Goal: Information Seeking & Learning: Understand process/instructions

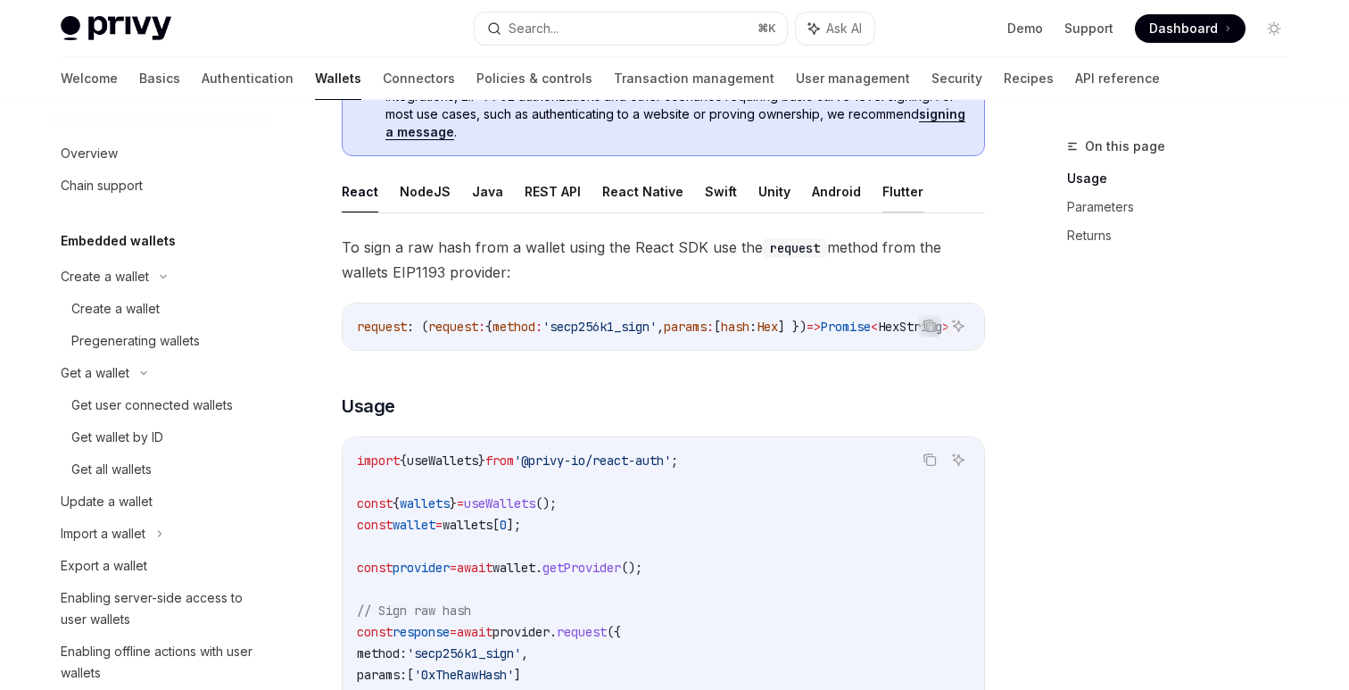
scroll to position [470, 0]
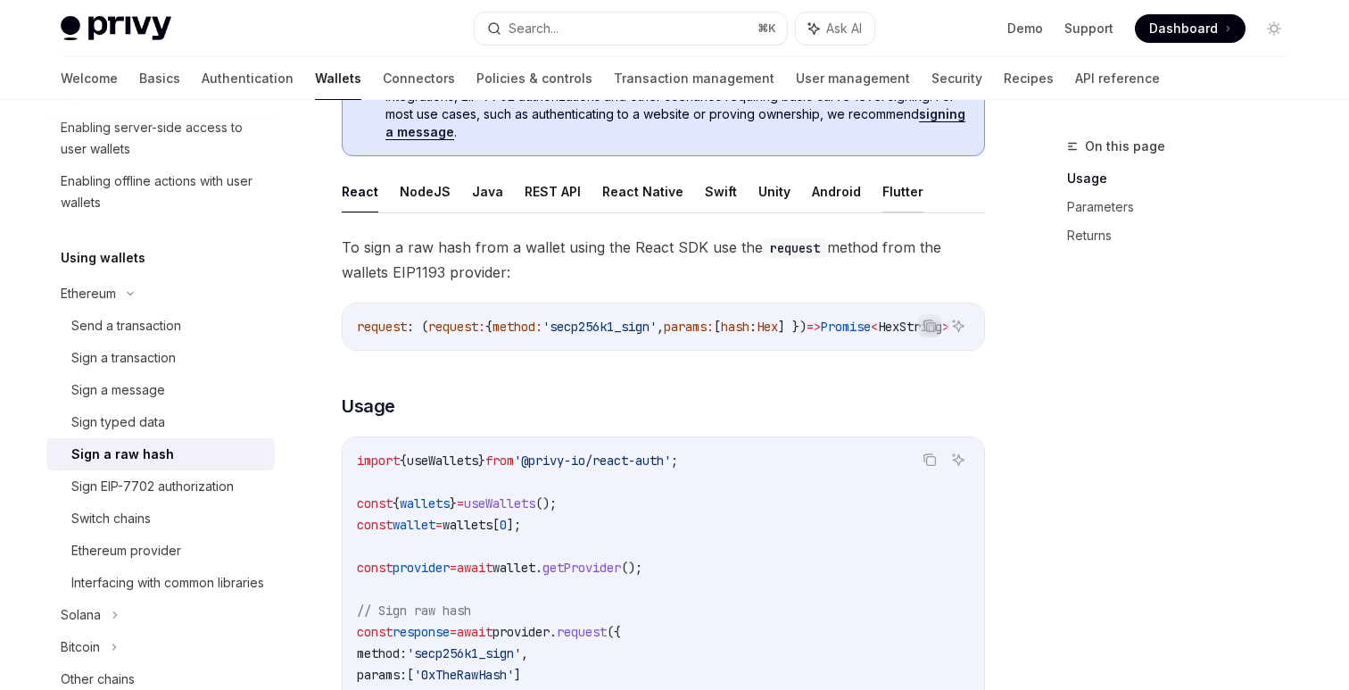
click at [890, 188] on button "Flutter" at bounding box center [902, 191] width 41 height 42
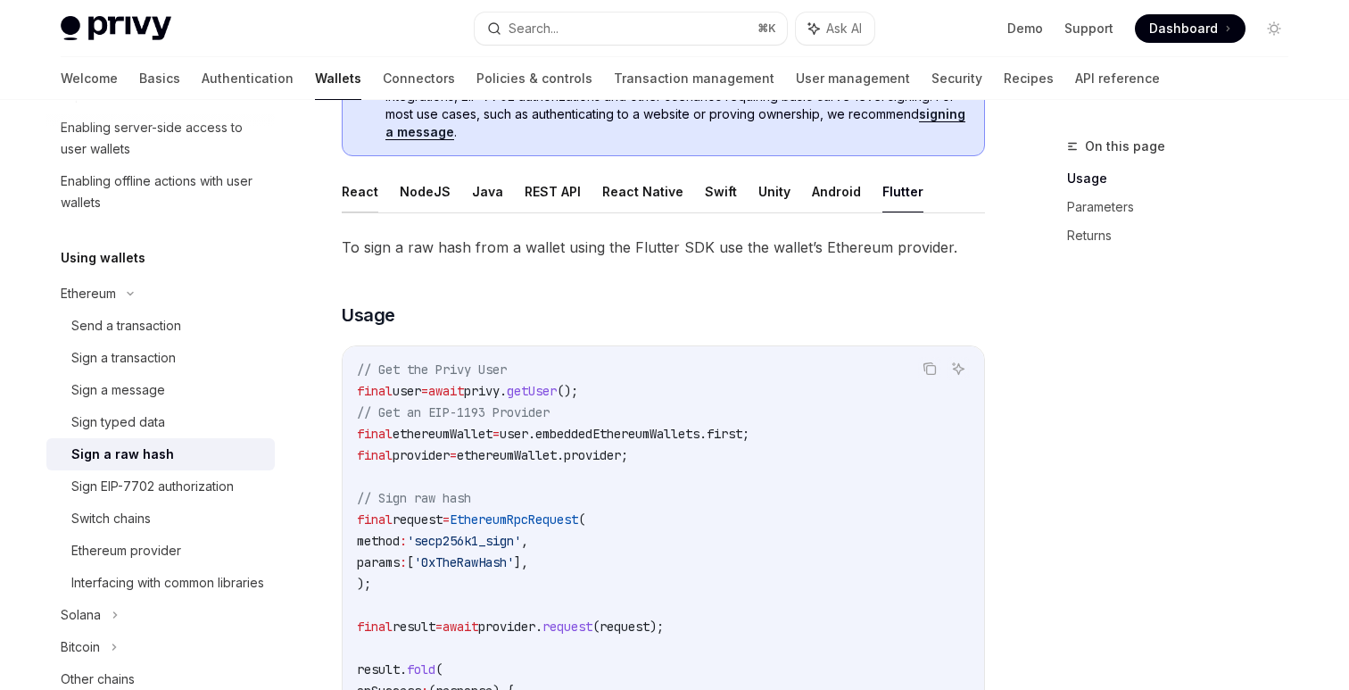
click at [369, 190] on button "React" at bounding box center [360, 191] width 37 height 42
type textarea "*"
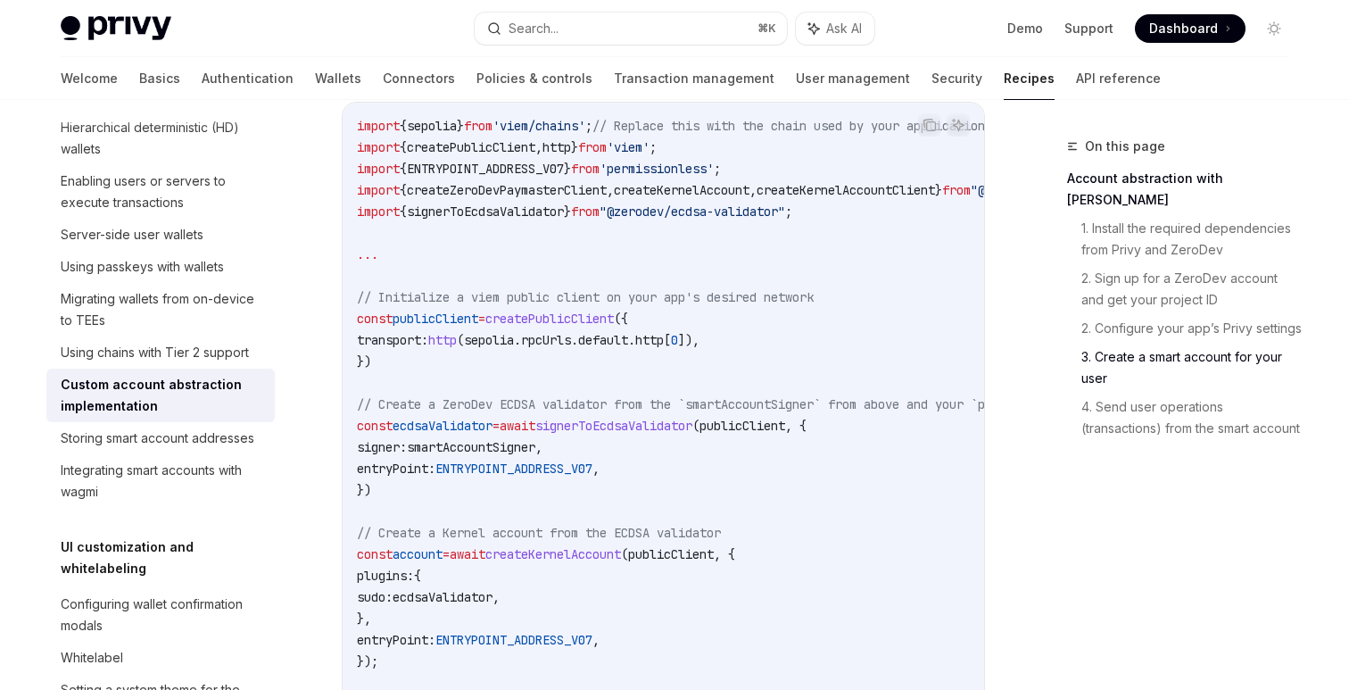
scroll to position [2412, 0]
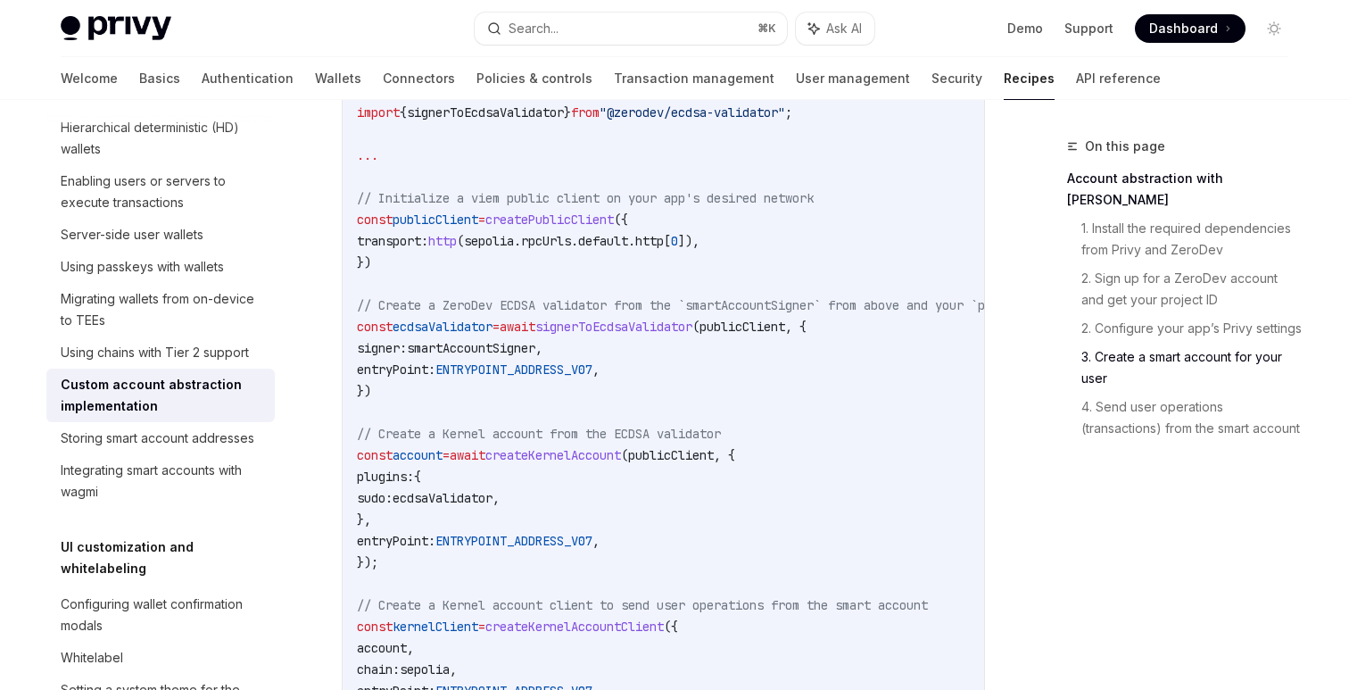
click at [667, 333] on span "signerToEcdsaValidator" at bounding box center [613, 327] width 157 height 16
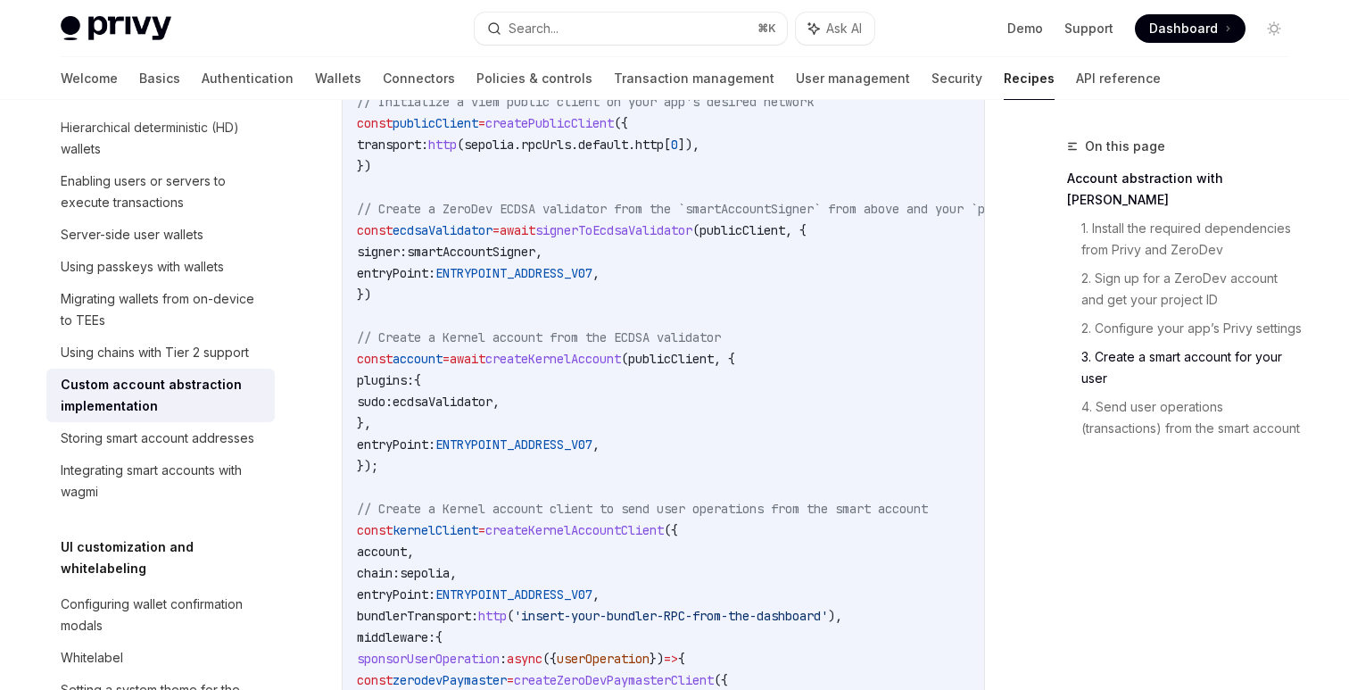
scroll to position [2622, 0]
click at [667, 333] on code "import { sepolia } from 'viem/chains' ; // Replace this with the chain used by …" at bounding box center [739, 420] width 764 height 1006
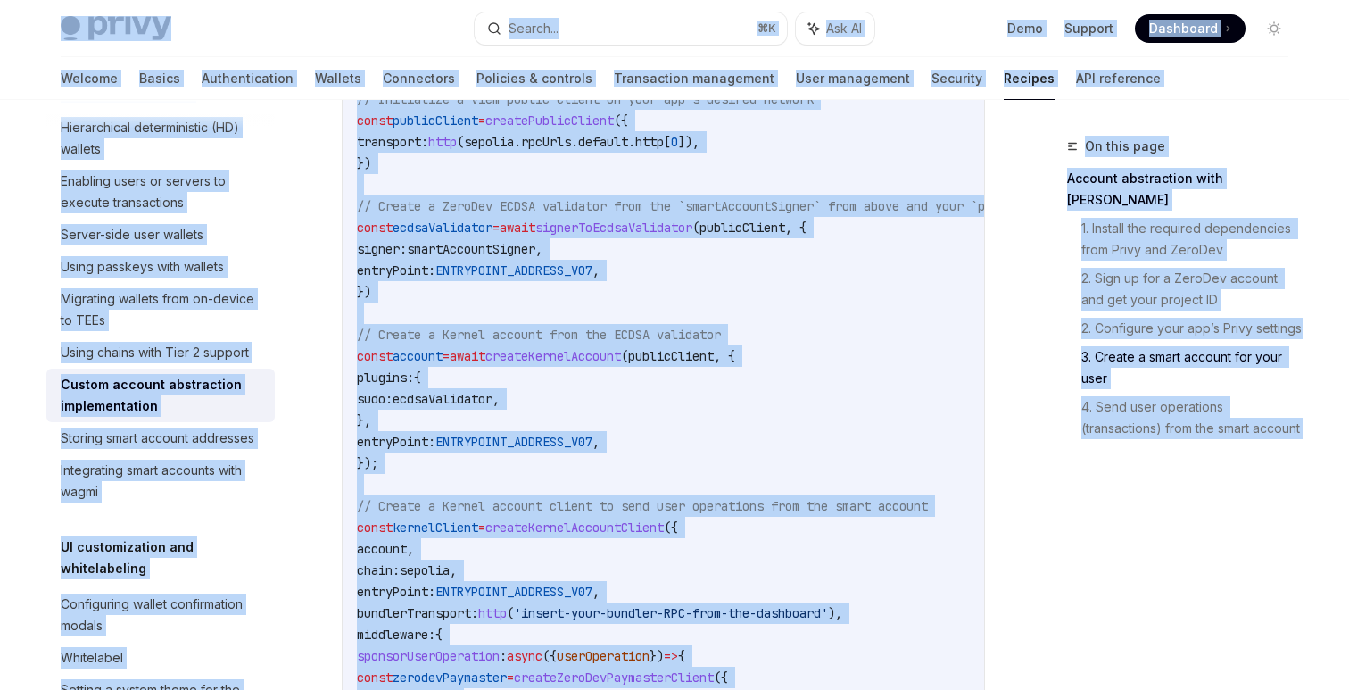
copy body "Privy Docs home page Search... ⌘ K Ask AI Demo Support Dashboard Dashboard Sear…"
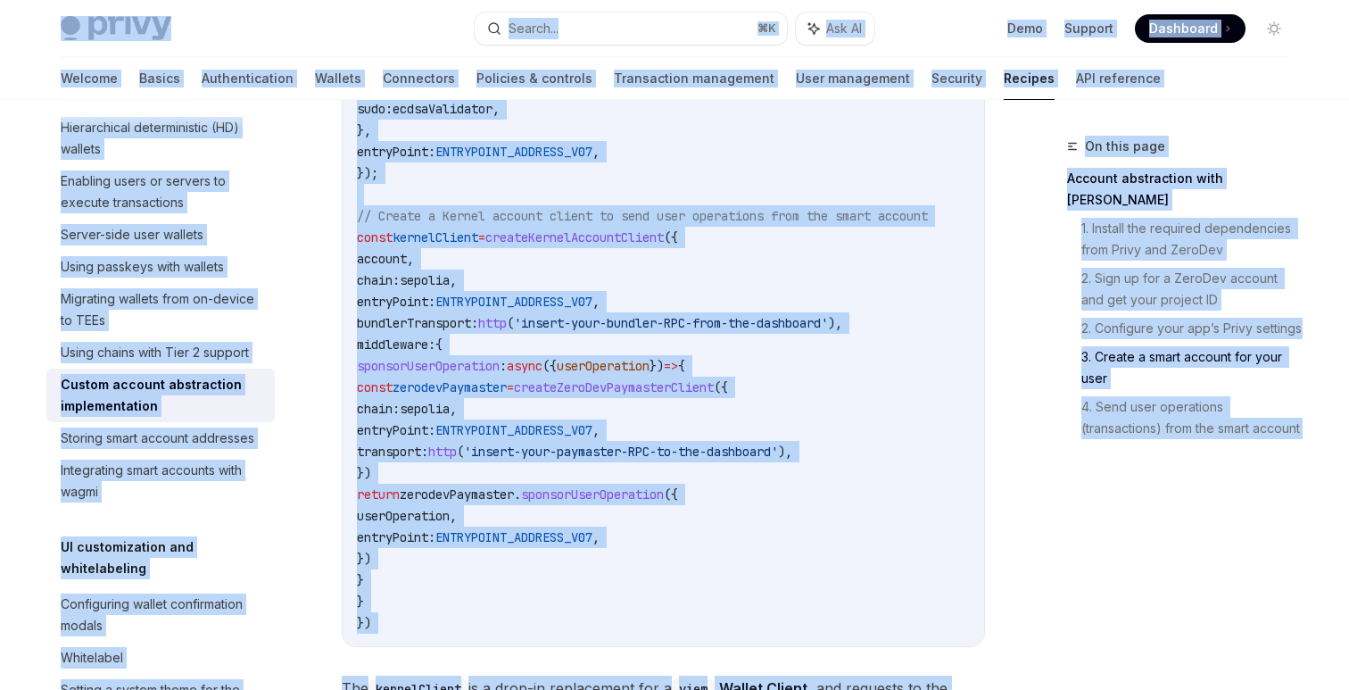
click at [871, 187] on code "import { sepolia } from 'viem/chains' ; // Replace this with the chain used by …" at bounding box center [739, 130] width 764 height 1006
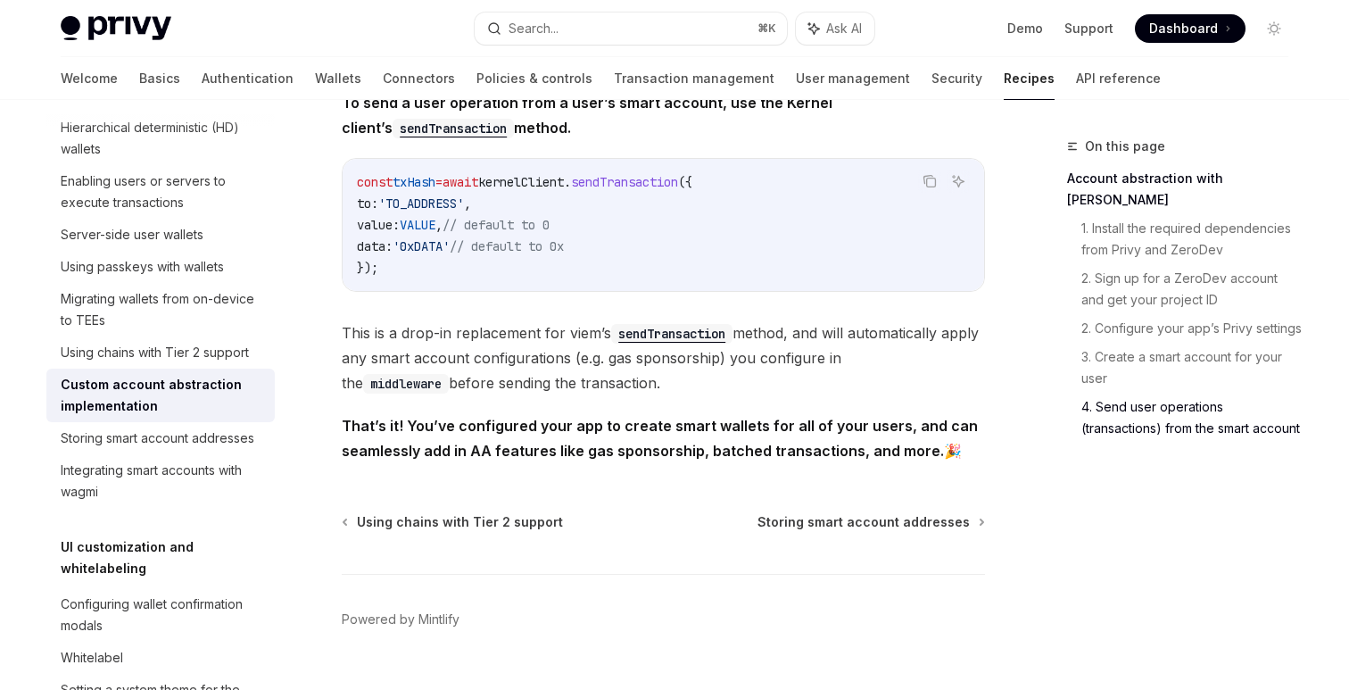
scroll to position [3837, 0]
